Goal: Transaction & Acquisition: Purchase product/service

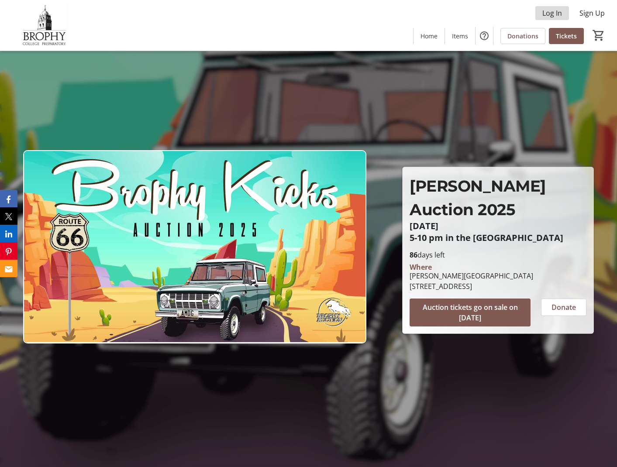
click at [562, 11] on span "Log In" at bounding box center [552, 13] width 20 height 10
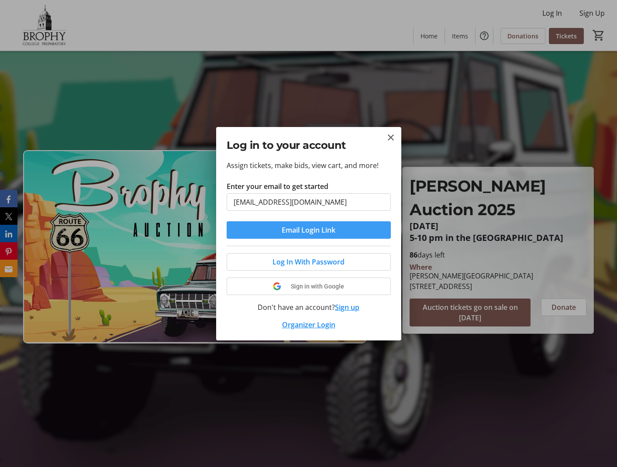
click at [275, 233] on span "submit" at bounding box center [309, 230] width 164 height 21
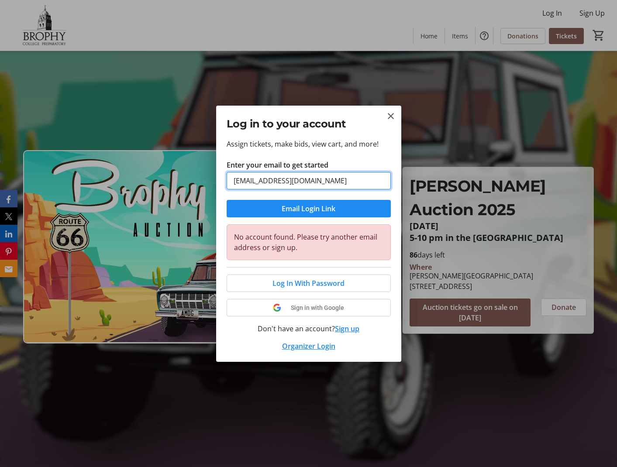
drag, startPoint x: 305, startPoint y: 183, endPoint x: 173, endPoint y: 162, distance: 133.6
click at [173, 162] on div "Log in to your account Assign tickets, make bids, view cart, and more! Enter yo…" at bounding box center [308, 233] width 617 height 467
type input "robcorrao@gmail.com"
click at [308, 208] on button "Email Login Link" at bounding box center [309, 208] width 164 height 17
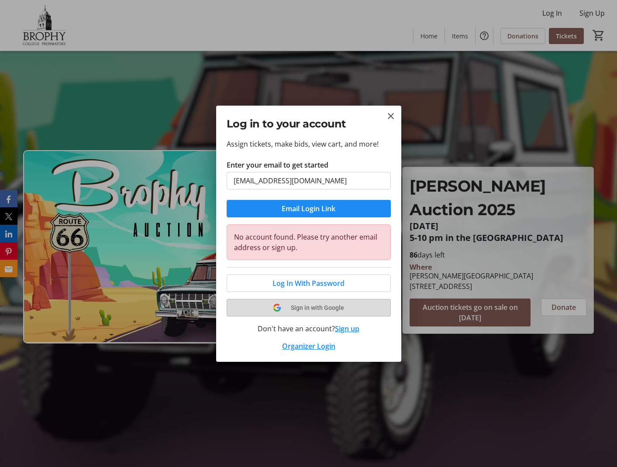
click at [301, 310] on span at bounding box center [308, 307] width 163 height 21
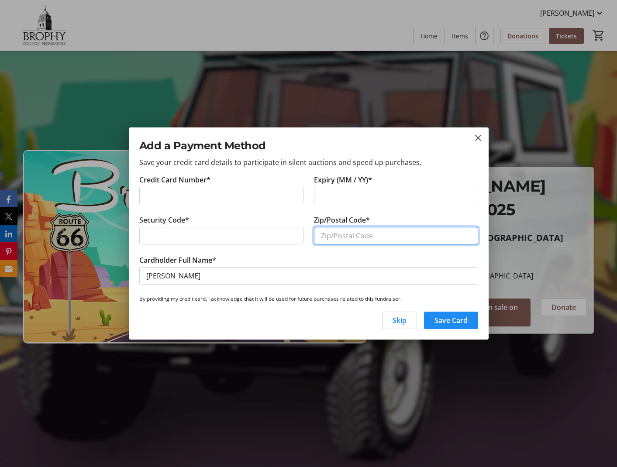
click at [396, 239] on input "Zip/Postal Code*" at bounding box center [396, 235] width 164 height 17
type input "85259"
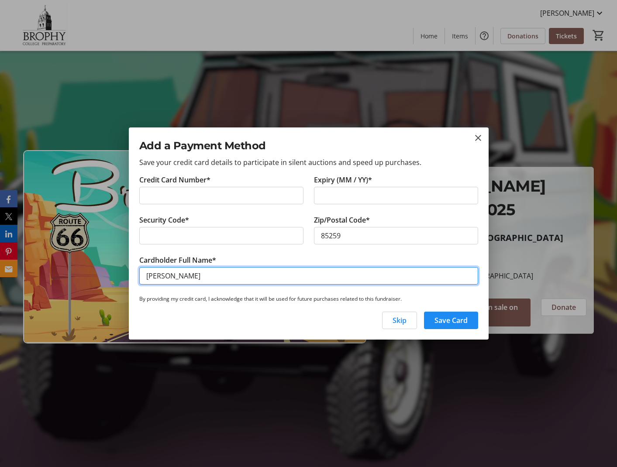
click at [157, 278] on input "[PERSON_NAME]" at bounding box center [308, 275] width 339 height 17
type input "Robert Corrao"
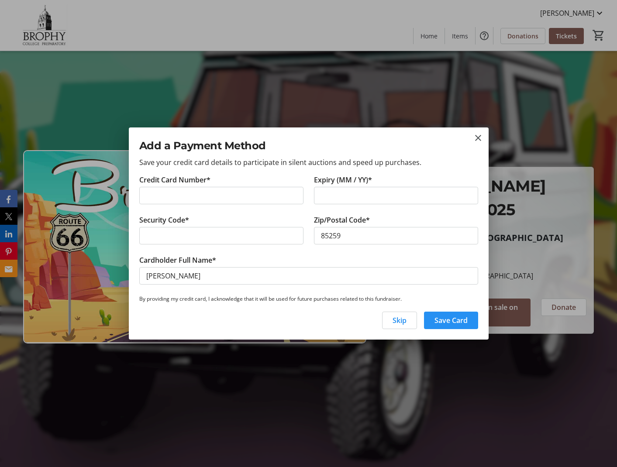
click at [463, 322] on span "Save Card" at bounding box center [451, 320] width 33 height 10
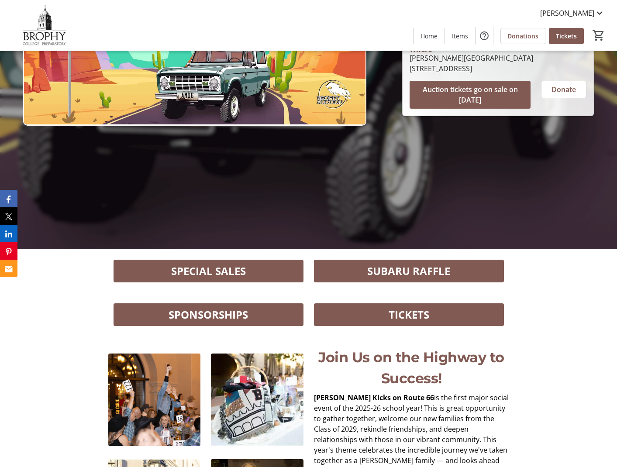
scroll to position [225, 0]
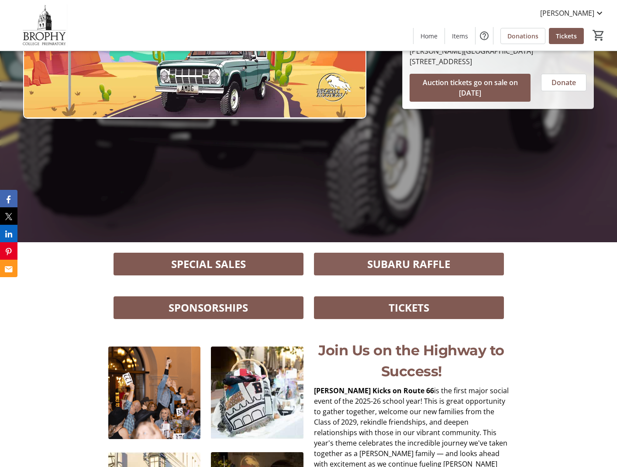
click at [445, 261] on span "SUBARU RAFFLE" at bounding box center [408, 264] width 83 height 16
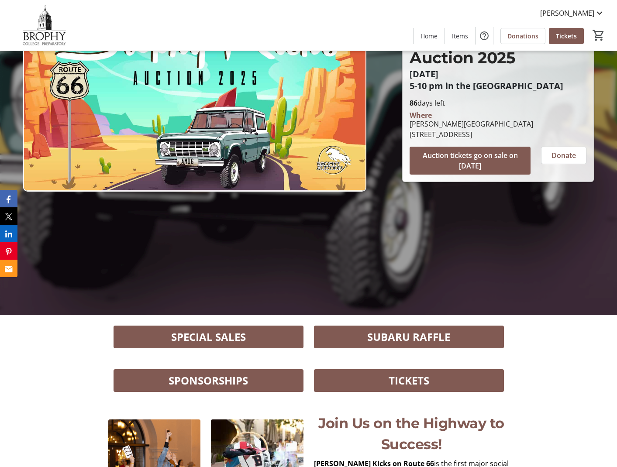
scroll to position [149, 0]
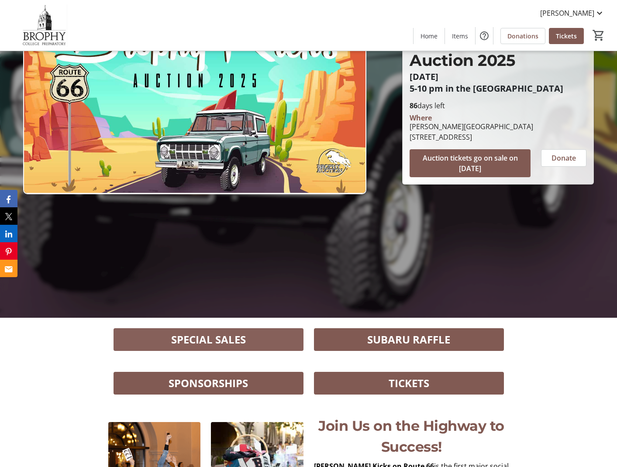
click at [184, 335] on span "SPECIAL SALES" at bounding box center [208, 340] width 75 height 16
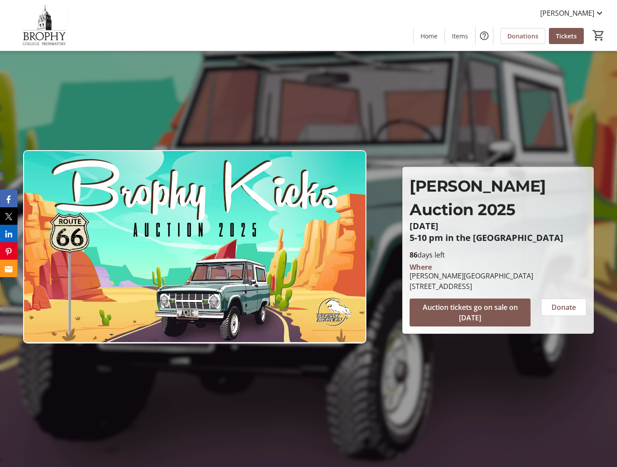
scroll to position [0, 0]
click at [475, 302] on span "Auction tickets go on sale on 9/25/25" at bounding box center [470, 312] width 100 height 21
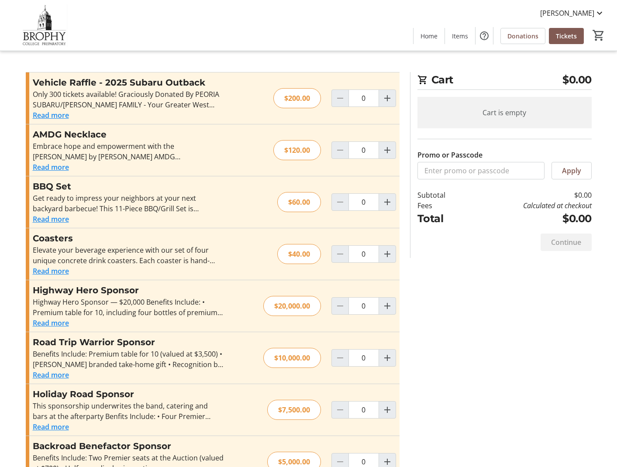
click at [40, 115] on button "Read more" at bounding box center [51, 115] width 36 height 10
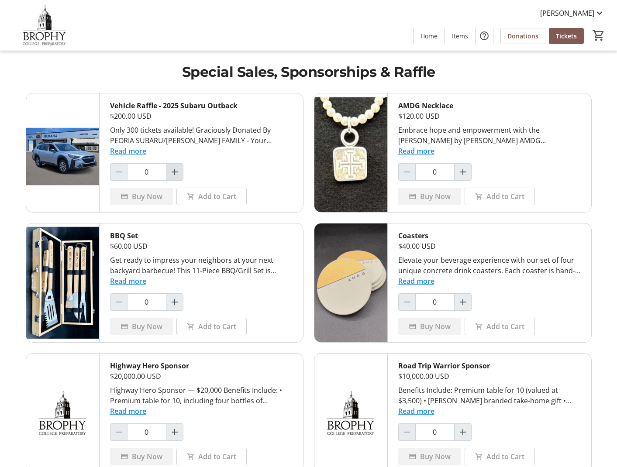
click at [174, 176] on mat-icon "Increment by one" at bounding box center [174, 172] width 10 height 10
type input "1"
click at [150, 193] on span "Buy Now" at bounding box center [147, 196] width 31 height 10
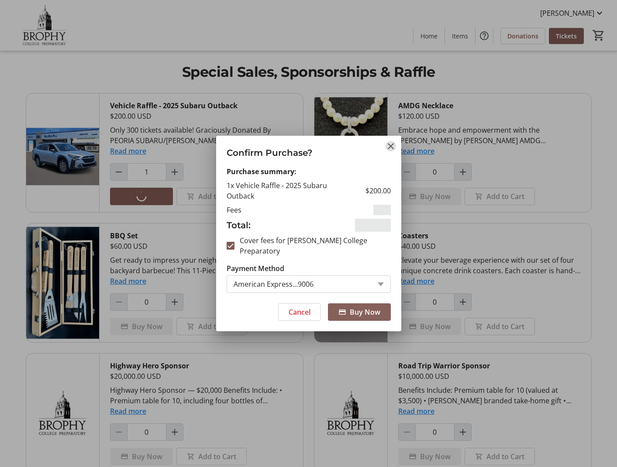
checkbox input "true"
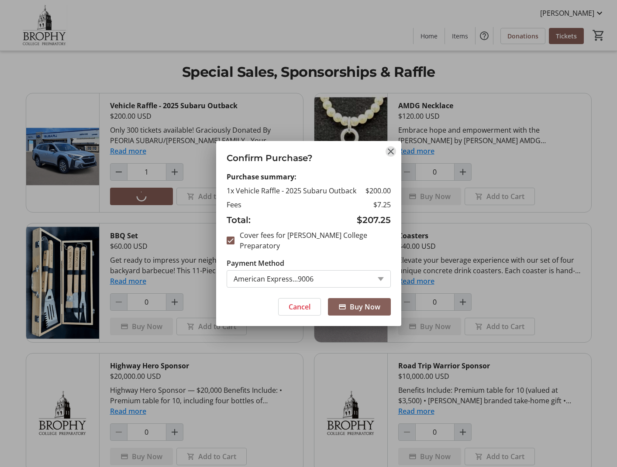
click at [350, 302] on span "Buy Now" at bounding box center [365, 307] width 31 height 10
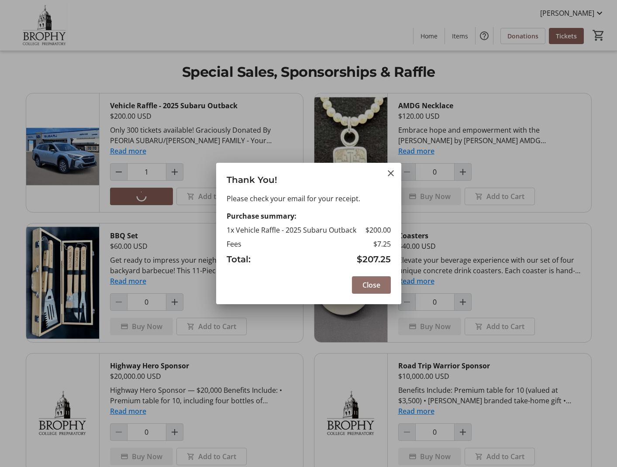
click at [365, 291] on span at bounding box center [371, 285] width 39 height 21
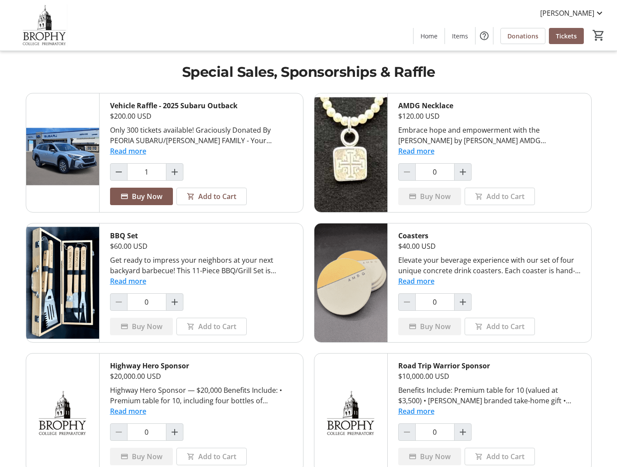
click at [568, 35] on span "Tickets" at bounding box center [566, 35] width 21 height 9
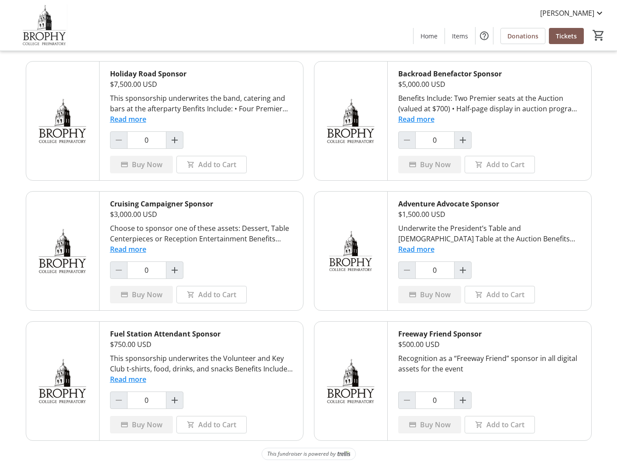
scroll to position [422, 0]
click at [418, 252] on button "Read more" at bounding box center [416, 249] width 36 height 10
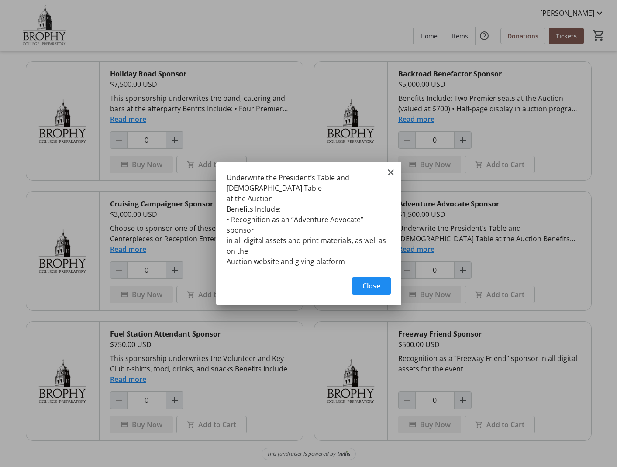
scroll to position [0, 0]
click at [391, 178] on mat-icon "Close" at bounding box center [391, 172] width 10 height 10
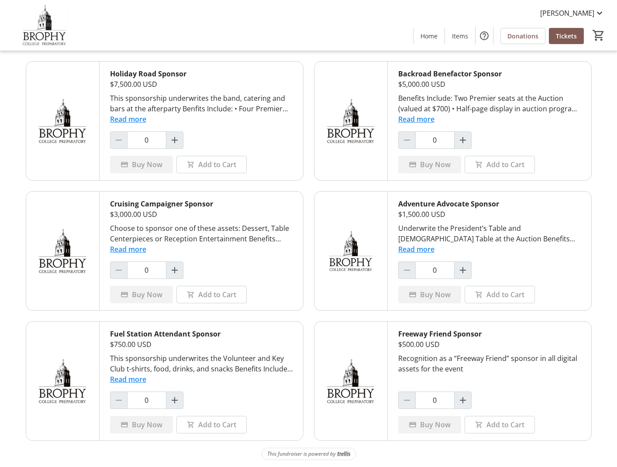
scroll to position [422, 0]
click at [422, 117] on button "Read more" at bounding box center [416, 119] width 36 height 10
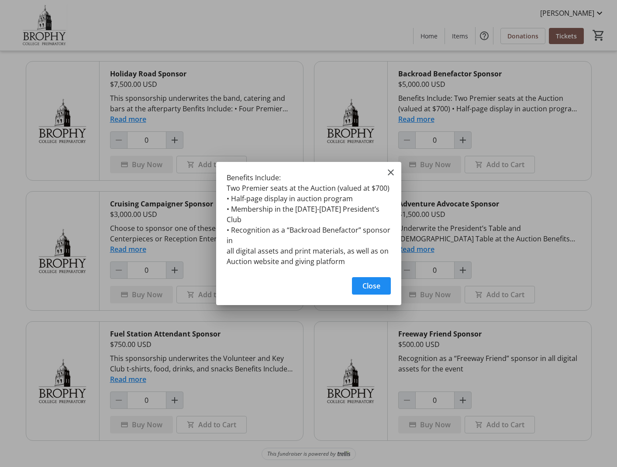
scroll to position [0, 0]
click at [392, 178] on mat-icon "Close" at bounding box center [391, 172] width 10 height 10
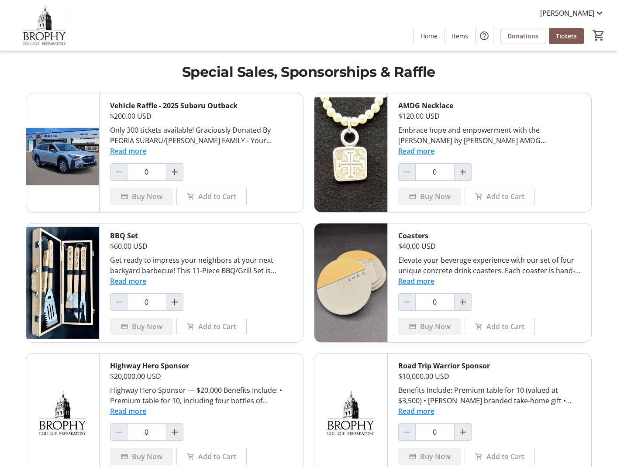
scroll to position [422, 0]
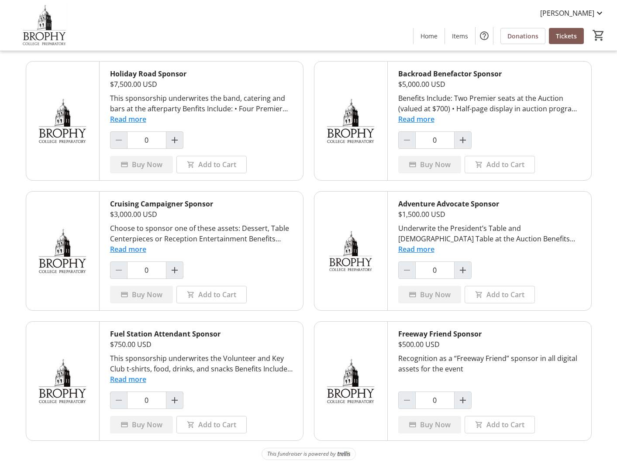
click at [127, 121] on button "Read more" at bounding box center [128, 119] width 36 height 10
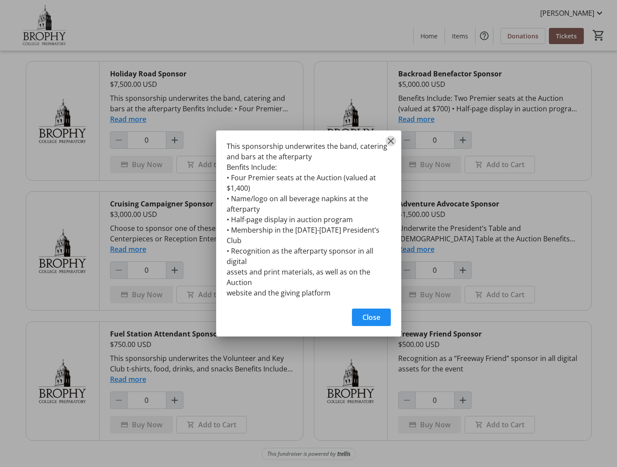
click at [388, 145] on mat-icon "Close" at bounding box center [391, 141] width 10 height 10
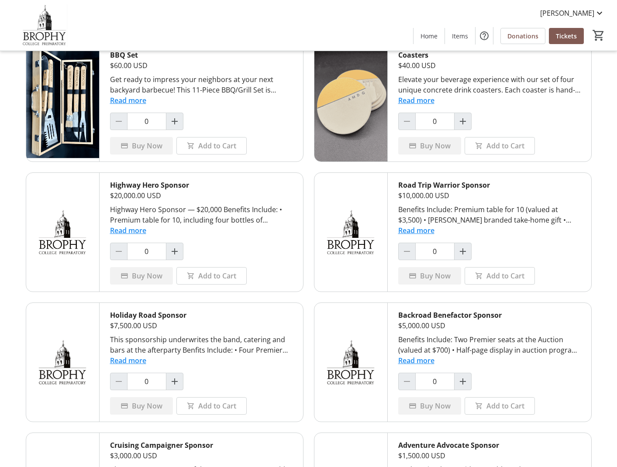
scroll to position [176, 0]
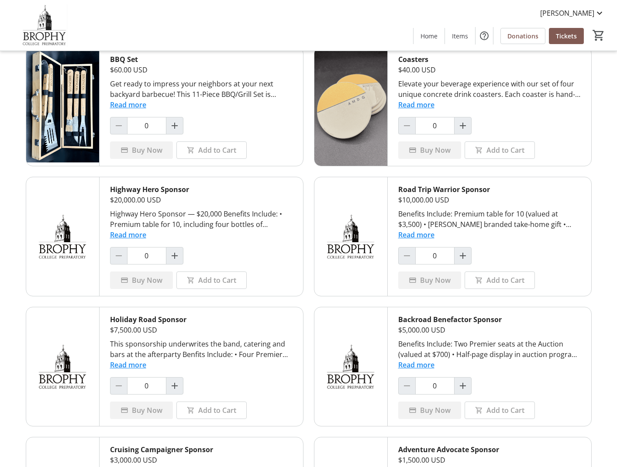
click at [405, 237] on button "Read more" at bounding box center [416, 235] width 36 height 10
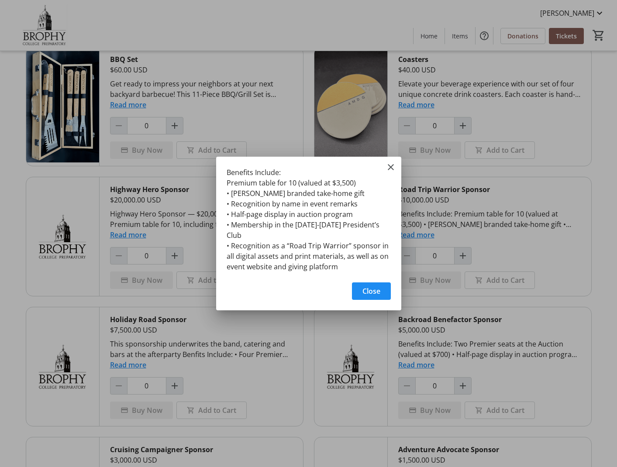
scroll to position [0, 0]
click at [366, 281] on span "button" at bounding box center [371, 291] width 39 height 21
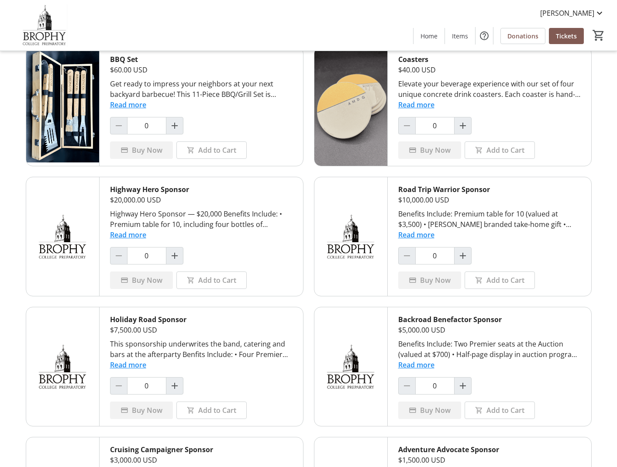
scroll to position [176, 0]
click at [123, 235] on button "Read more" at bounding box center [128, 235] width 36 height 10
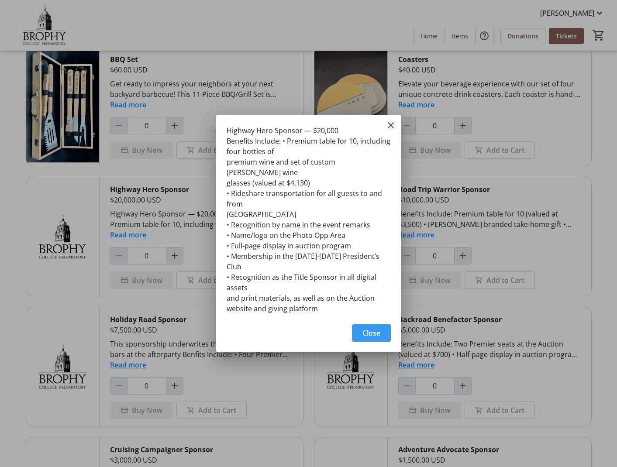
click at [388, 131] on mat-icon "Close" at bounding box center [391, 125] width 10 height 10
